Goal: Task Accomplishment & Management: Use online tool/utility

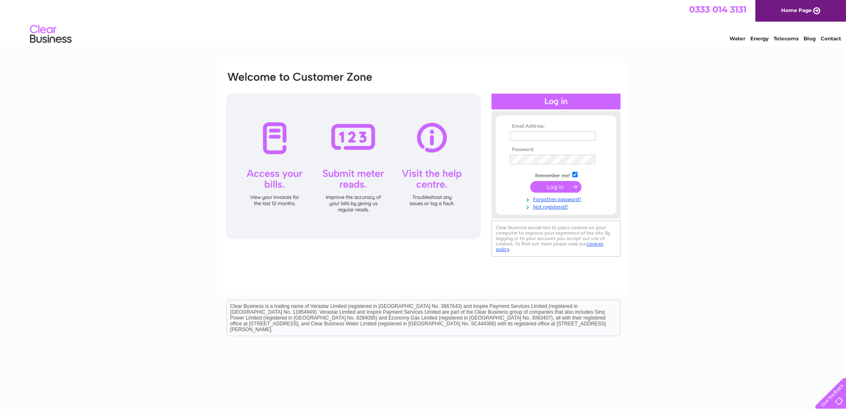
type input "[EMAIL_ADDRESS][DOMAIN_NAME]"
click at [548, 186] on input "submit" at bounding box center [555, 187] width 51 height 12
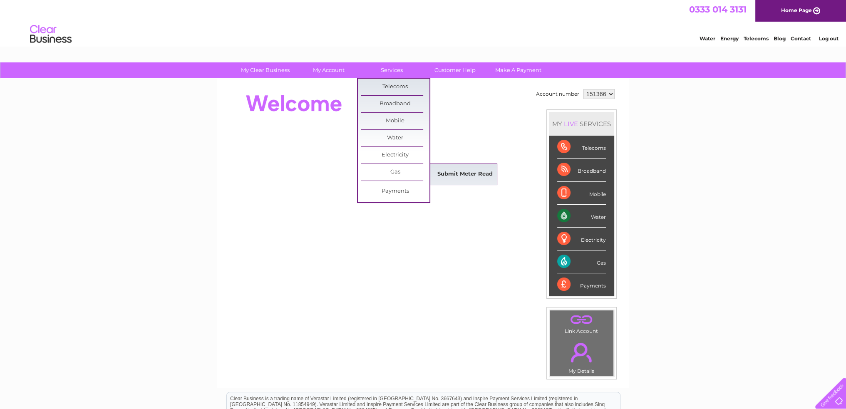
click at [449, 172] on link "Submit Meter Read" at bounding box center [465, 174] width 69 height 17
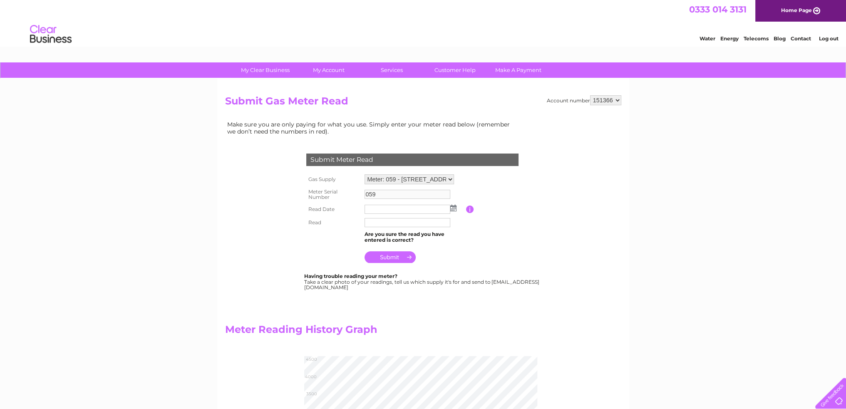
click at [406, 216] on td at bounding box center [415, 222] width 104 height 13
click at [416, 211] on input "text" at bounding box center [408, 209] width 86 height 9
click at [456, 209] on img at bounding box center [454, 208] width 6 height 7
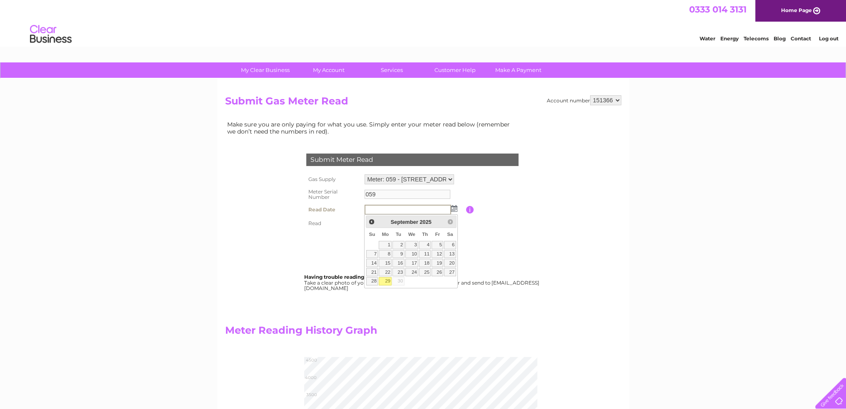
click at [387, 284] on link "29" at bounding box center [385, 281] width 13 height 8
type input "2025/09/29"
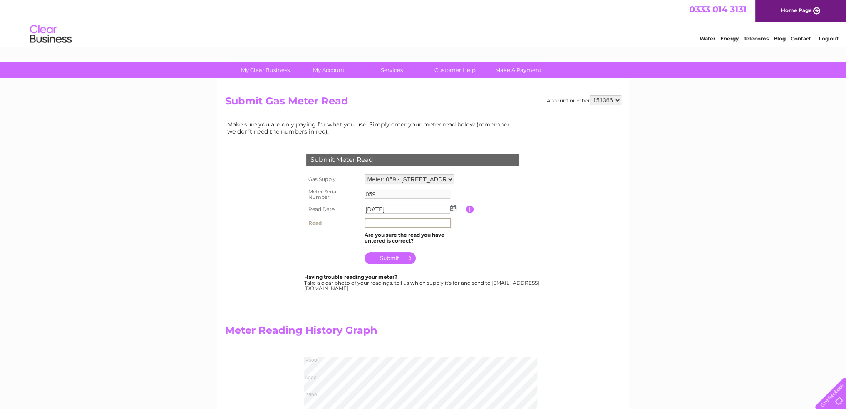
click at [381, 225] on input "text" at bounding box center [408, 223] width 87 height 10
type input "4164"
click at [396, 259] on input "submit" at bounding box center [390, 258] width 51 height 12
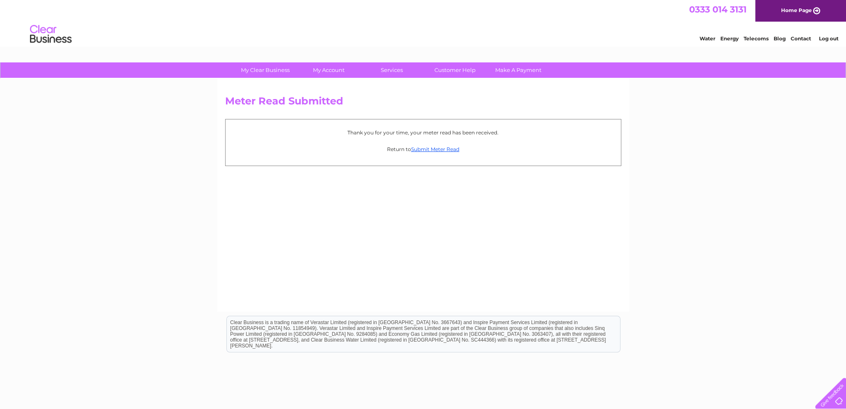
drag, startPoint x: 830, startPoint y: 38, endPoint x: 810, endPoint y: 37, distance: 20.0
click at [830, 38] on link "Log out" at bounding box center [829, 38] width 20 height 6
